Goal: Check status: Check status

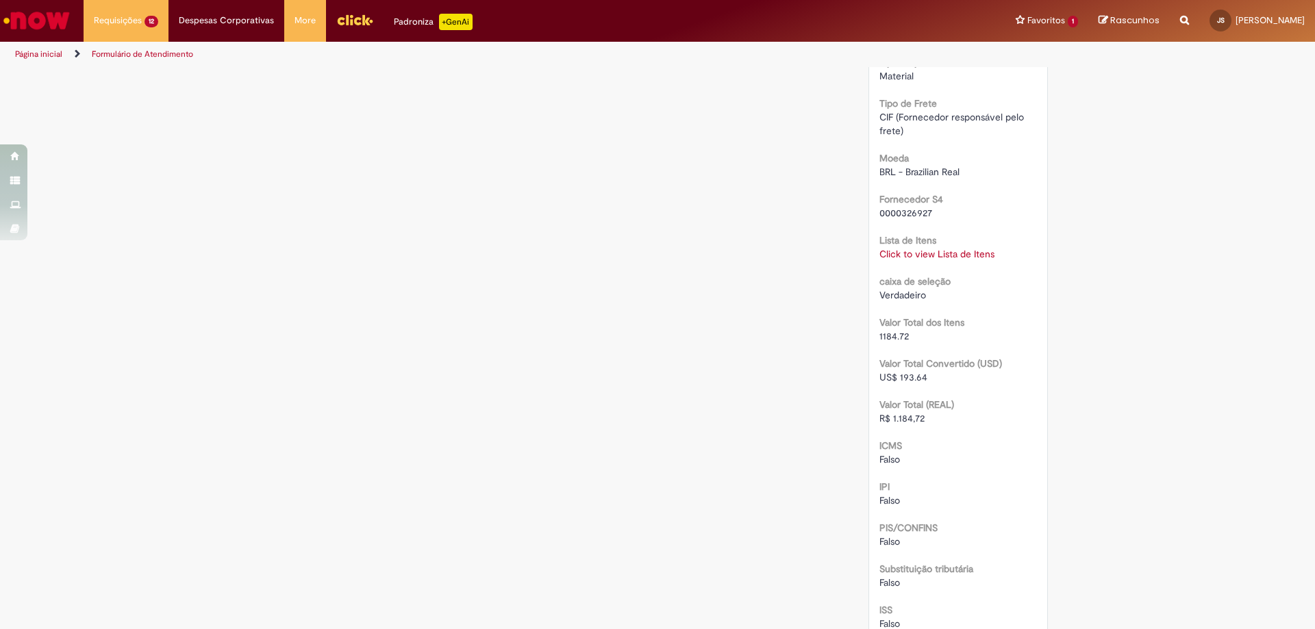
scroll to position [1096, 0]
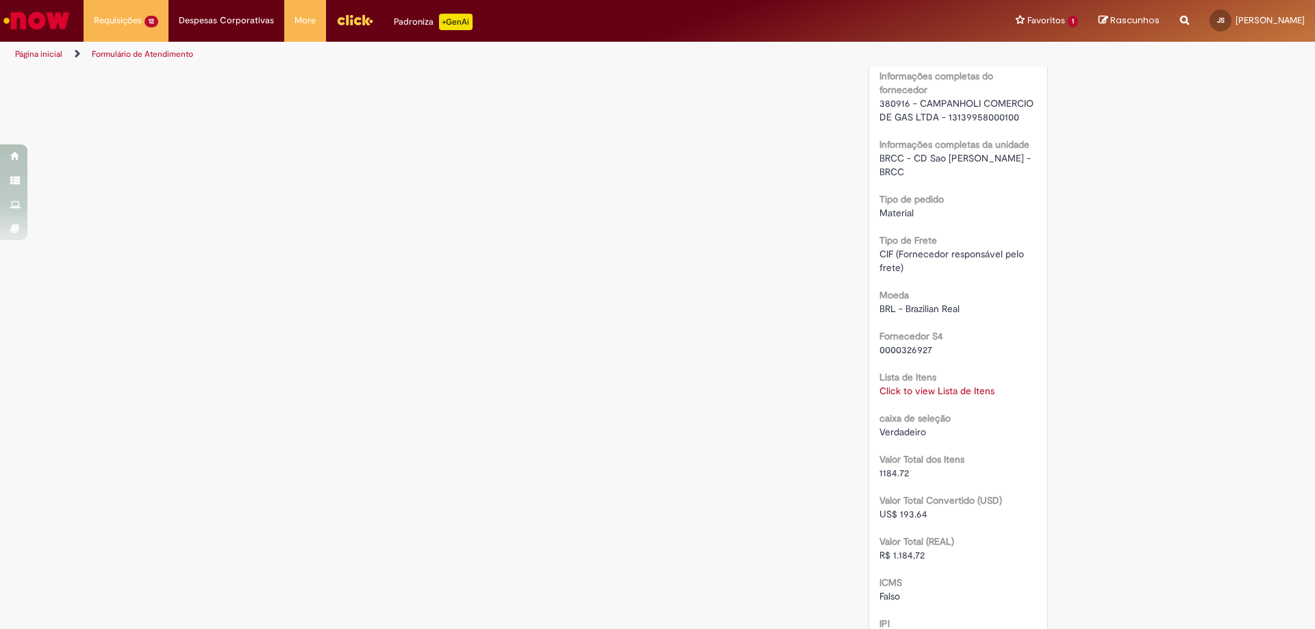
click at [939, 385] on div "RPA Moeda BRL - Brazilian Real taxa de conversão 6.1182 [GEOGRAPHIC_DATA] 11815…" at bounding box center [958, 114] width 158 height 1743
click at [937, 385] on link "Click to view Lista de Itens" at bounding box center [936, 391] width 115 height 12
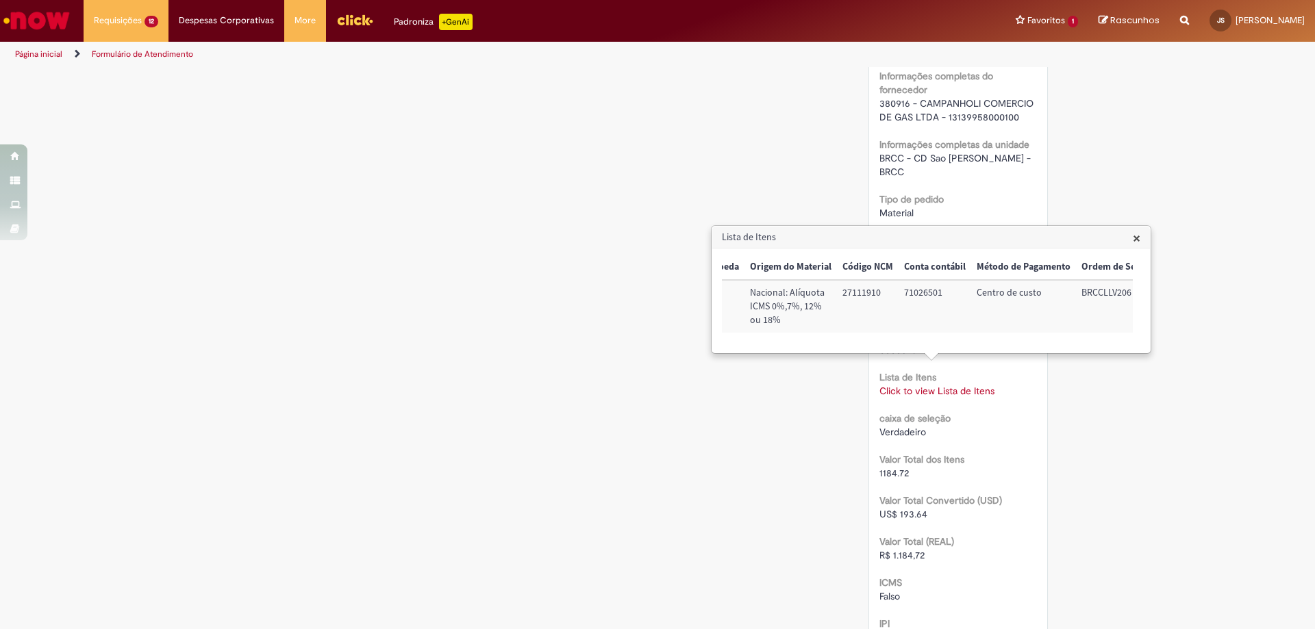
scroll to position [0, 561]
click at [1137, 238] on span "×" at bounding box center [1137, 238] width 8 height 18
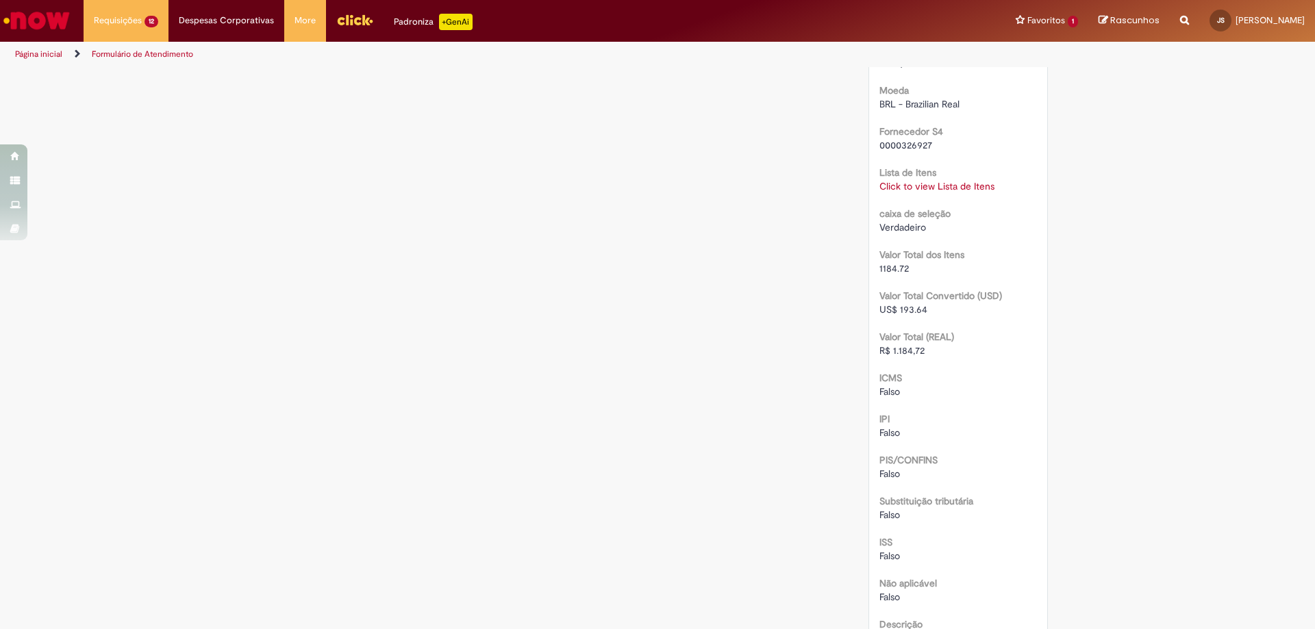
scroll to position [1576, 0]
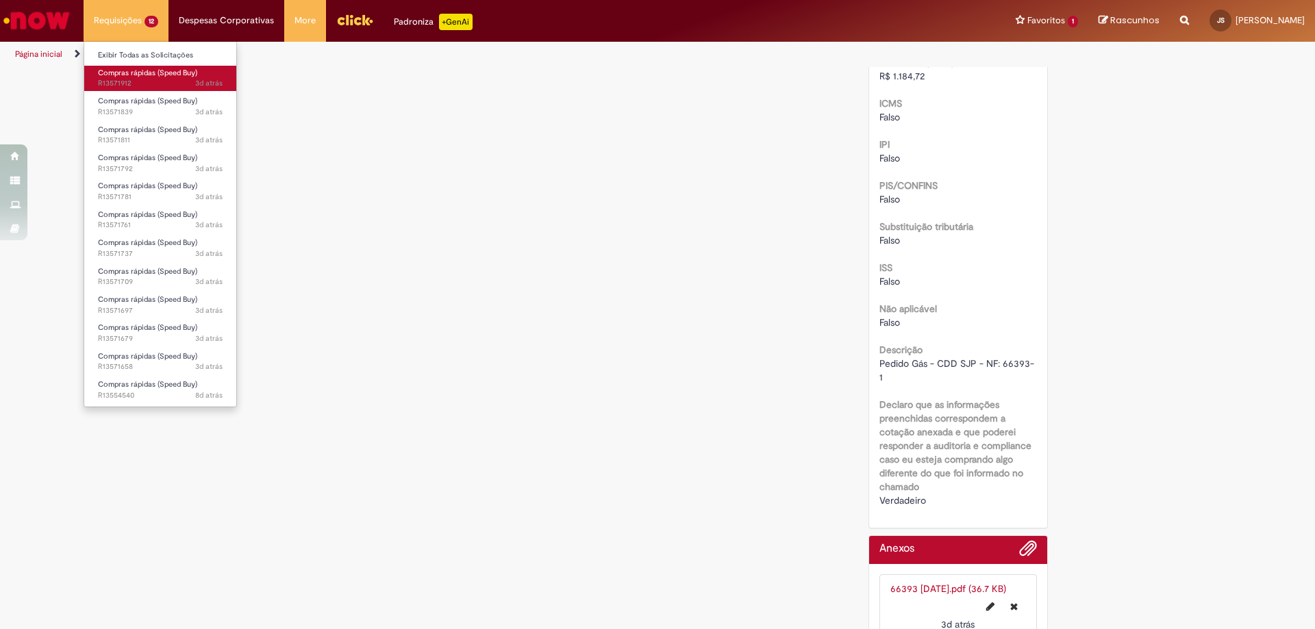
click at [139, 79] on span "3d atrás 3 dias atrás R13571912" at bounding box center [160, 83] width 125 height 11
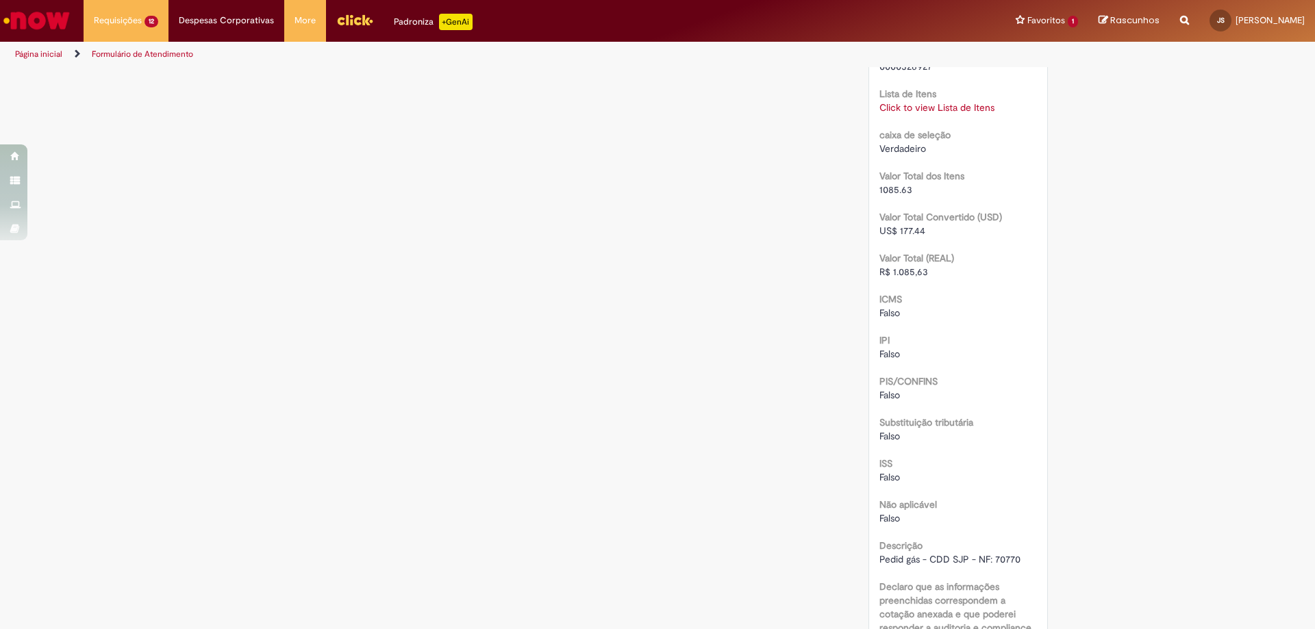
scroll to position [1448, 0]
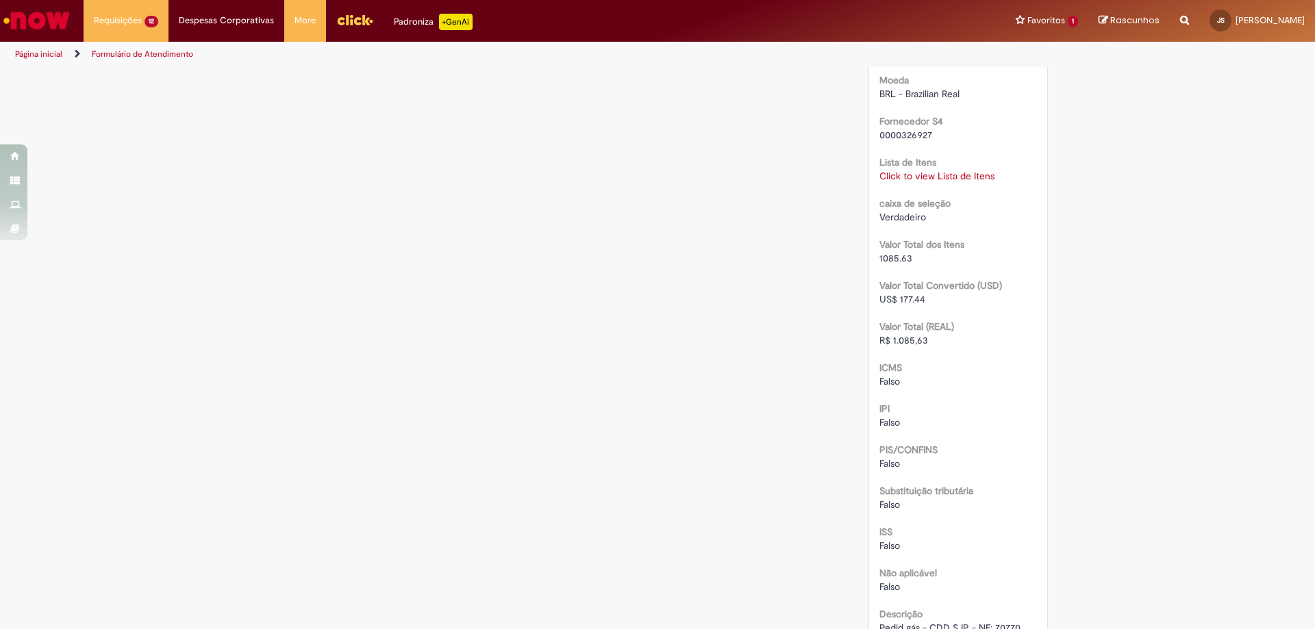
click at [942, 183] on div "Click to view Lista de Itens Click to view Lista de Itens" at bounding box center [958, 176] width 158 height 14
click at [942, 182] on link "Click to view Lista de Itens" at bounding box center [936, 176] width 115 height 12
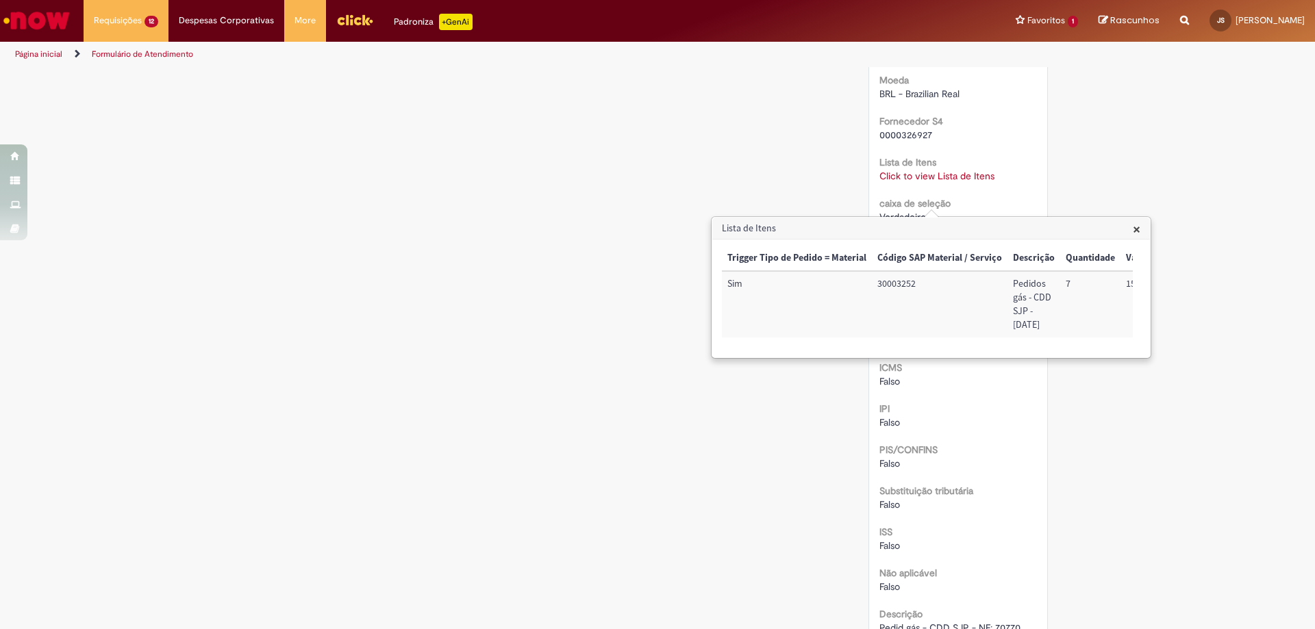
click at [1136, 225] on span "×" at bounding box center [1137, 229] width 8 height 18
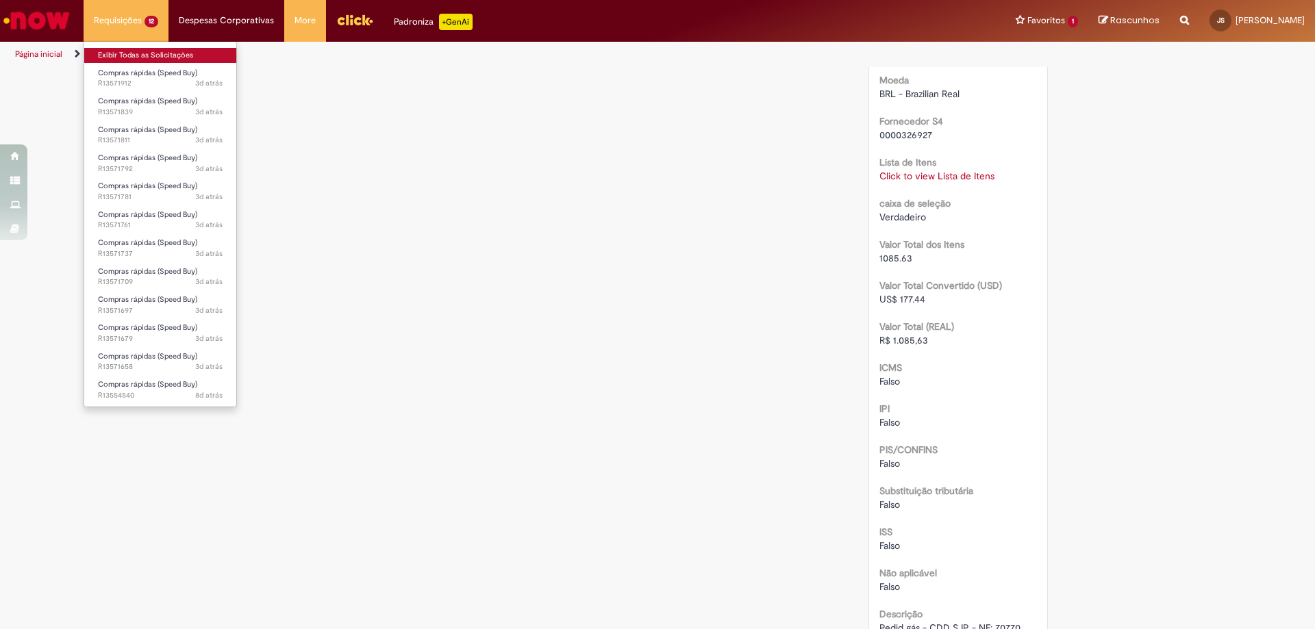
click at [132, 51] on link "Exibir Todas as Solicitações" at bounding box center [160, 55] width 152 height 15
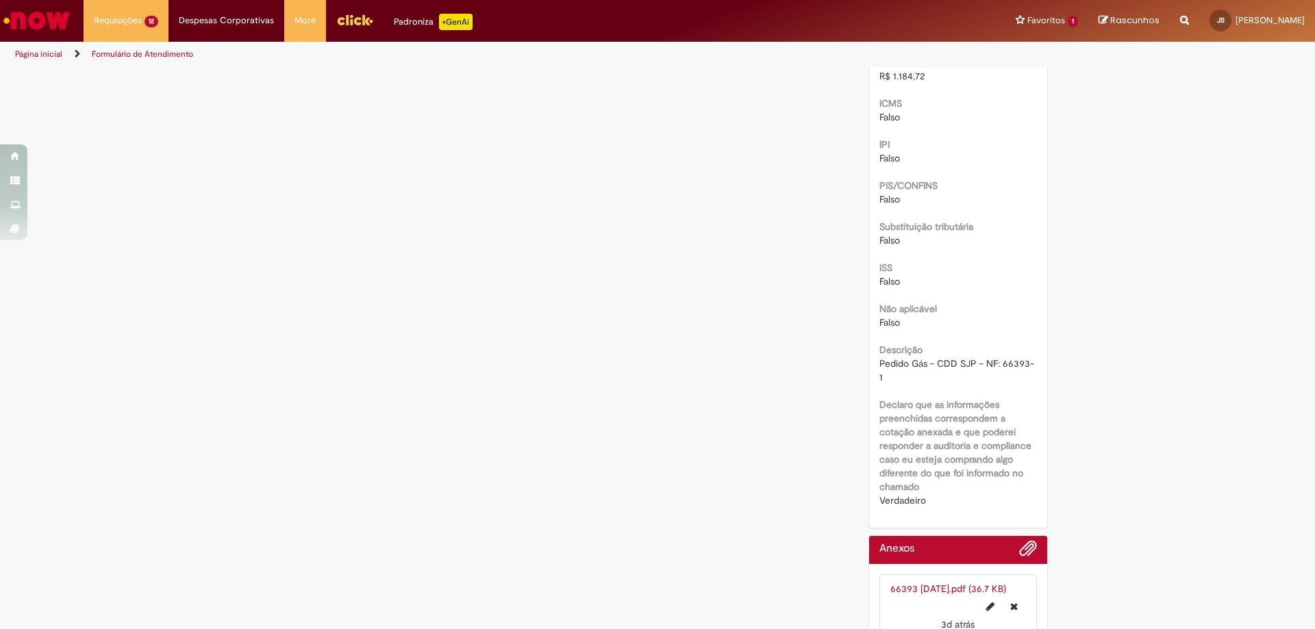
scroll to position [1233, 0]
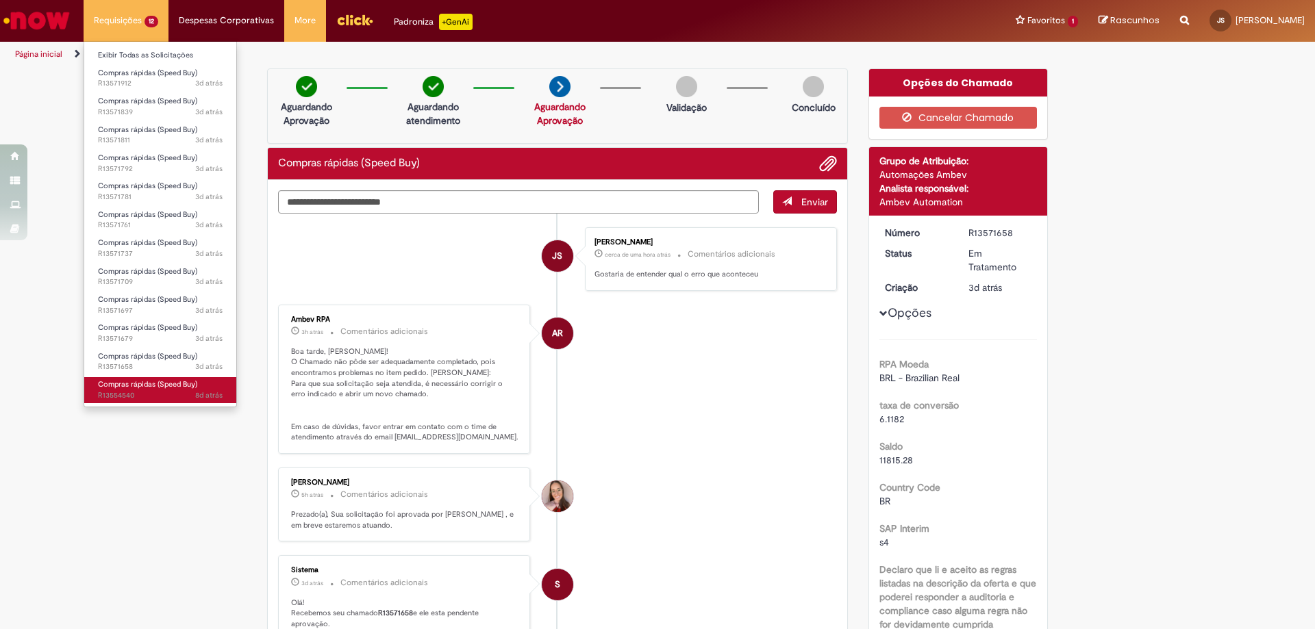
click at [142, 382] on span "Compras rápidas (Speed Buy)" at bounding box center [147, 384] width 99 height 10
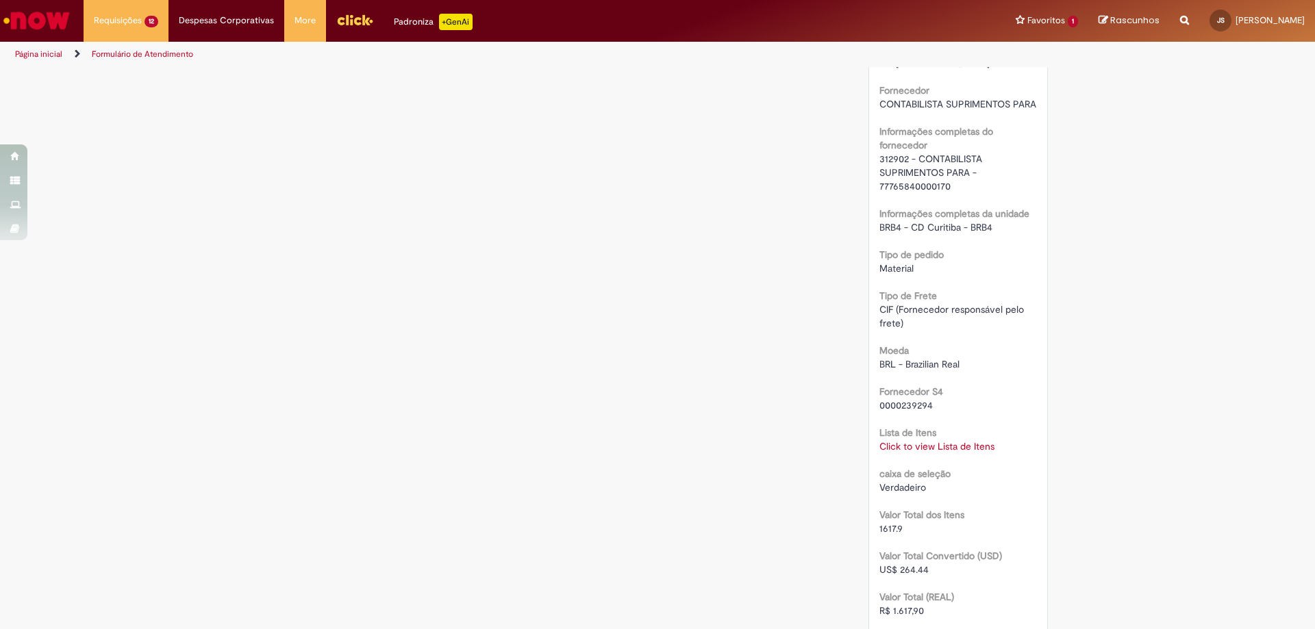
scroll to position [1301, 0]
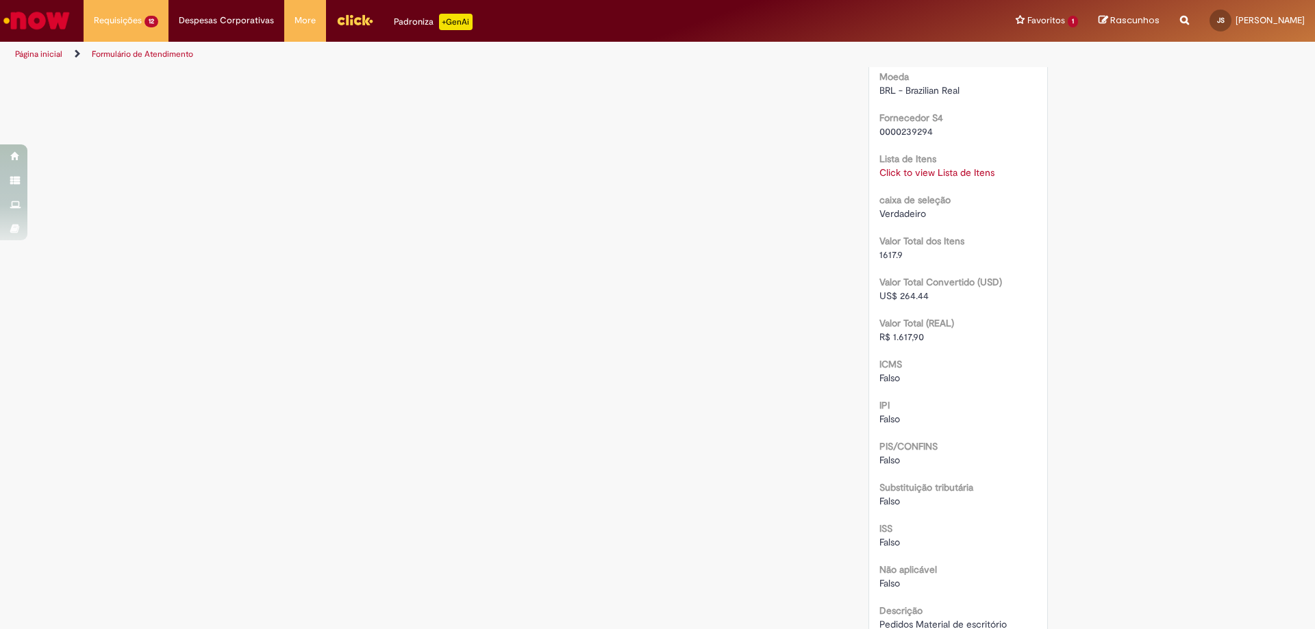
click at [936, 179] on link "Click to view Lista de Itens" at bounding box center [936, 172] width 115 height 12
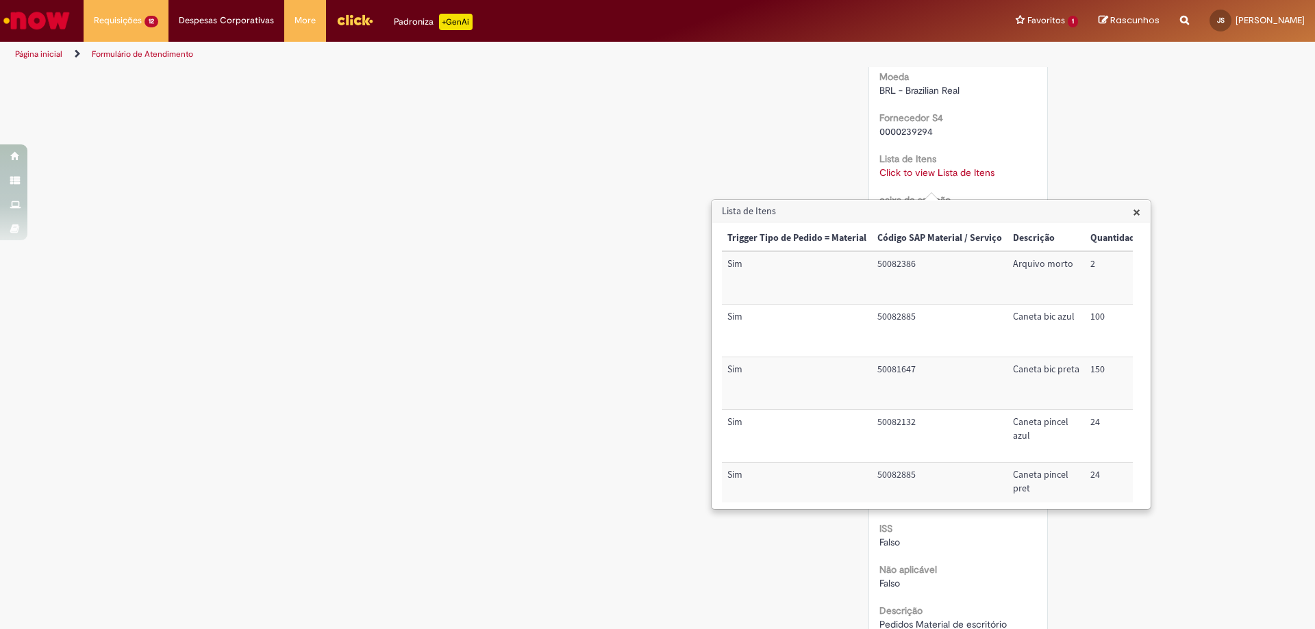
scroll to position [0, 0]
click at [1137, 215] on span "×" at bounding box center [1137, 212] width 8 height 18
